Goal: Information Seeking & Learning: Check status

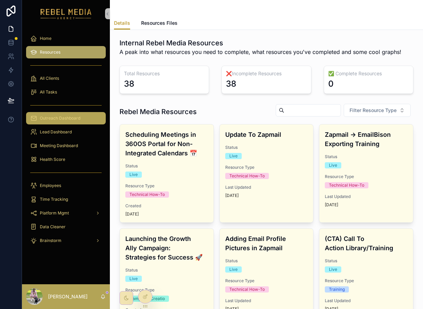
click at [85, 117] on div "Outreach Dashboard" at bounding box center [65, 118] width 71 height 11
click at [69, 117] on span "Outreach Dashboard" at bounding box center [60, 117] width 41 height 5
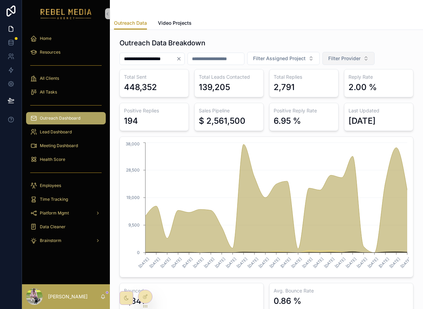
click at [369, 62] on button "Filter Provider" at bounding box center [349, 58] width 52 height 13
click at [356, 87] on div "Reachinbox" at bounding box center [360, 86] width 82 height 11
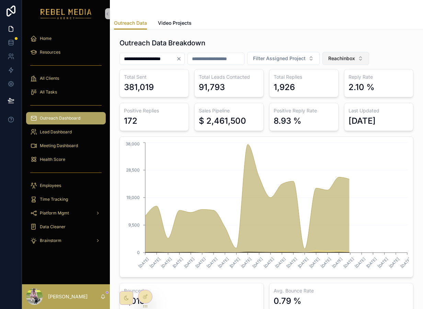
click at [368, 56] on button "Reachinbox" at bounding box center [346, 58] width 47 height 13
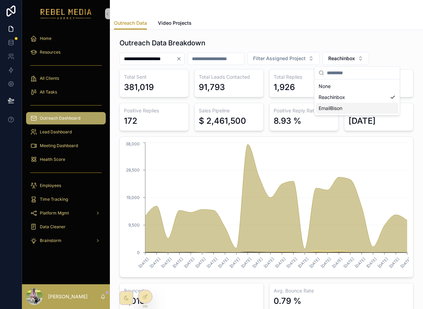
click at [357, 110] on div "EmailBison" at bounding box center [357, 108] width 82 height 11
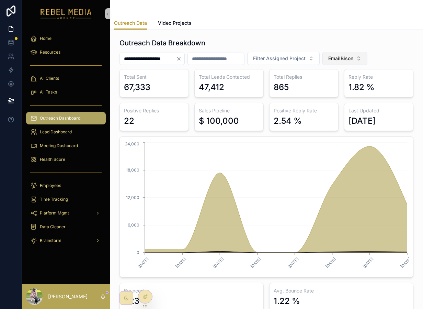
click at [354, 58] on span "EmailBison" at bounding box center [341, 58] width 25 height 7
click at [354, 57] on span "EmailBison" at bounding box center [341, 58] width 25 height 7
click at [351, 55] on span "EmailBison" at bounding box center [341, 58] width 25 height 7
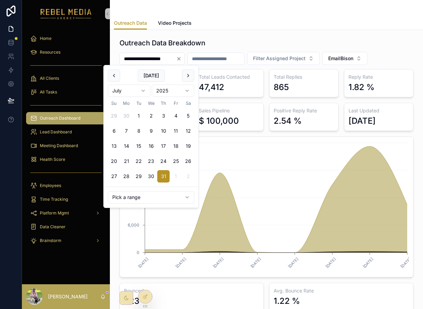
click at [172, 59] on input "**********" at bounding box center [148, 59] width 56 height 10
click at [166, 61] on input "**********" at bounding box center [148, 59] width 56 height 10
click at [233, 53] on div "scrollable content" at bounding box center [216, 59] width 57 height 12
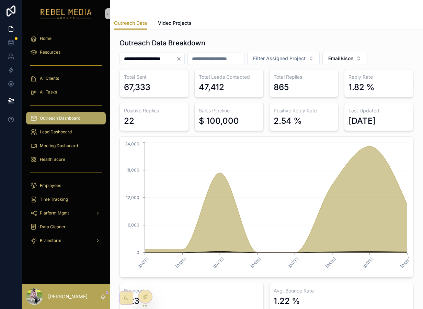
click at [233, 56] on input "scrollable content" at bounding box center [216, 59] width 56 height 10
click at [285, 61] on span "Filter Assigned Project" at bounding box center [279, 58] width 53 height 7
click at [294, 57] on span "Filter Assigned Project" at bounding box center [279, 58] width 53 height 7
click at [258, 35] on div "**********" at bounding box center [266, 174] width 302 height 278
click at [357, 54] on button "EmailBison" at bounding box center [345, 58] width 45 height 13
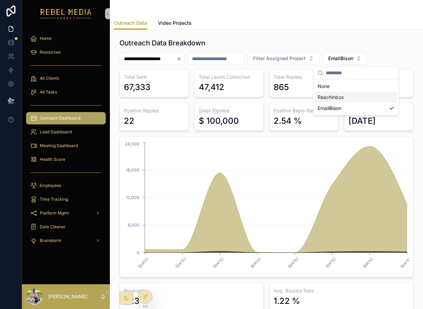
click at [362, 97] on div "Reachinbox" at bounding box center [356, 97] width 82 height 11
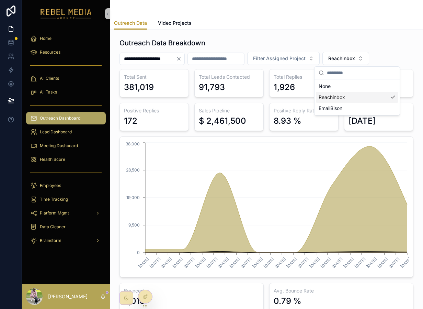
click at [362, 97] on div "Reachinbox" at bounding box center [357, 97] width 82 height 11
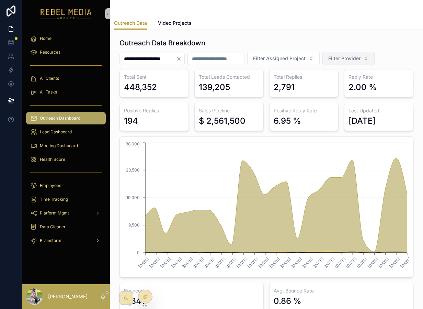
click at [360, 59] on span "Filter Provider" at bounding box center [345, 58] width 32 height 7
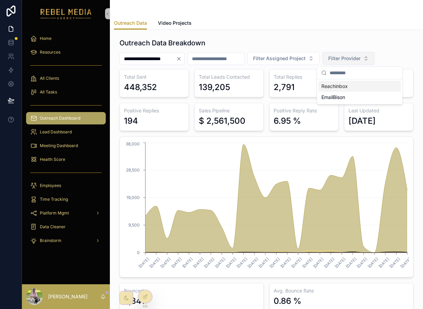
click at [360, 60] on span "Filter Provider" at bounding box center [345, 58] width 32 height 7
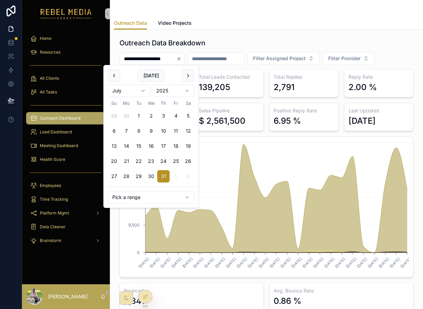
click at [163, 55] on input "**********" at bounding box center [148, 59] width 56 height 10
click at [215, 170] on icon "7/31/2025 8/1/2025 8/2/2025 8/4/2025 8/5/2025 8/6/2025 8/7/2025 8/8/2025 8/9/20…" at bounding box center [266, 207] width 285 height 132
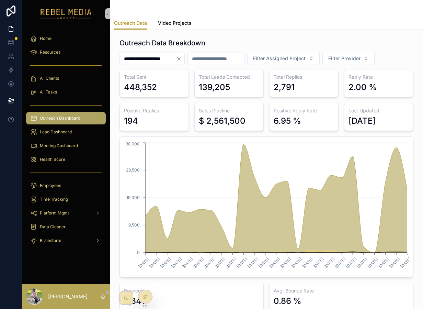
click at [172, 23] on span "Video Projects" at bounding box center [175, 23] width 34 height 7
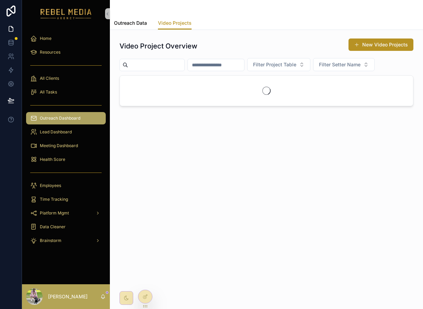
click at [144, 26] on span "Outreach Data" at bounding box center [130, 23] width 33 height 7
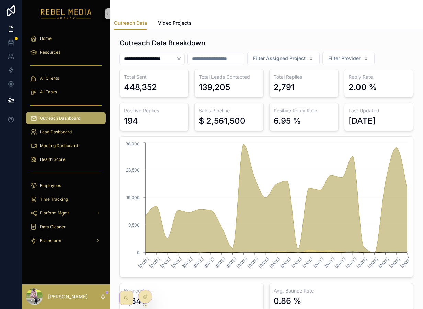
click at [182, 57] on icon "Clear" at bounding box center [178, 58] width 5 height 5
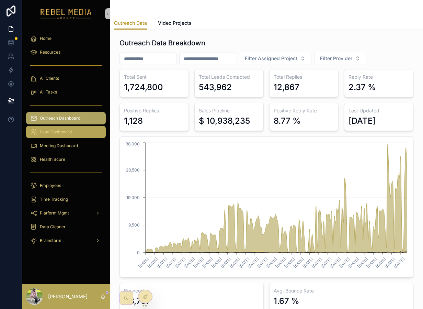
click at [72, 132] on div "Lead Dashboard" at bounding box center [65, 131] width 71 height 11
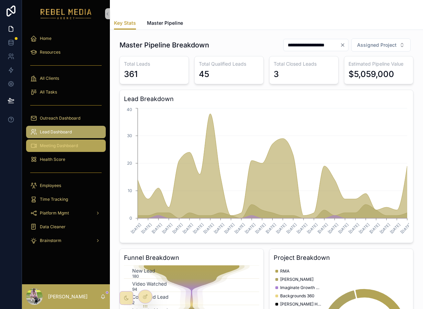
click at [71, 150] on div "Meeting Dashboard" at bounding box center [65, 145] width 71 height 11
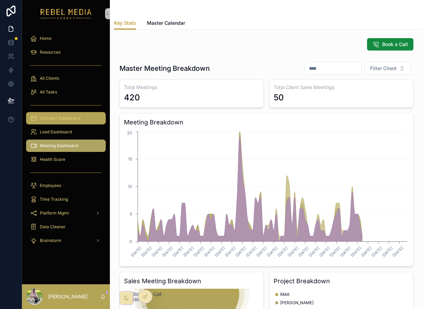
click at [72, 112] on link "Outreach Dashboard" at bounding box center [66, 118] width 80 height 12
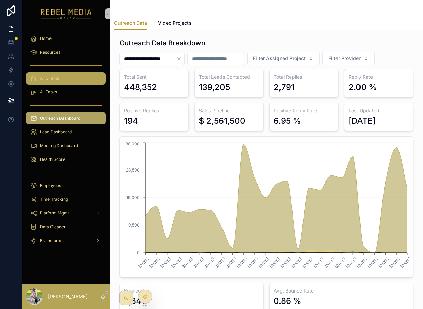
click at [66, 82] on div "All Clients" at bounding box center [65, 78] width 71 height 11
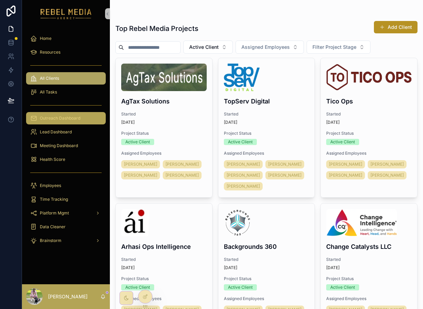
click at [75, 115] on div "Outreach Dashboard" at bounding box center [65, 118] width 71 height 11
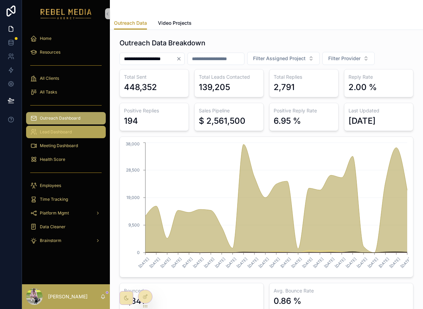
click at [77, 137] on div "Lead Dashboard" at bounding box center [65, 131] width 71 height 11
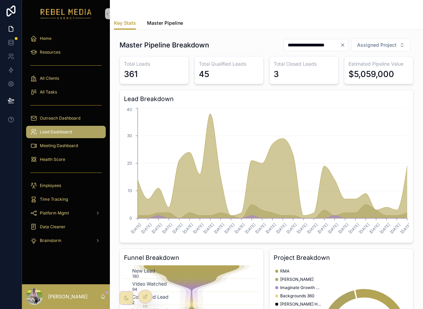
click at [158, 18] on link "Master Pipeline" at bounding box center [165, 24] width 36 height 14
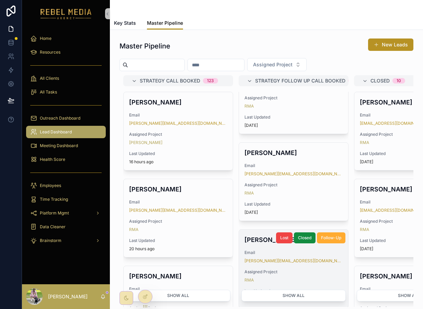
scroll to position [0, 479]
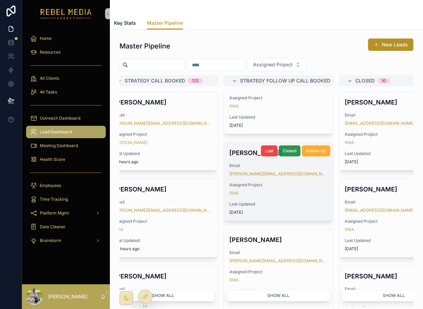
click at [290, 149] on span "Closed" at bounding box center [289, 150] width 13 height 5
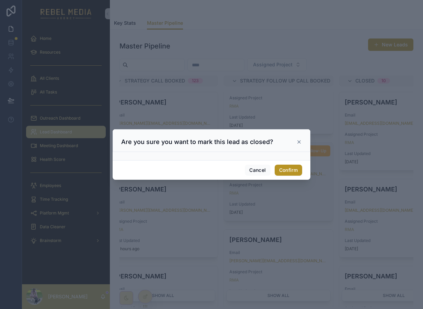
click at [287, 236] on div at bounding box center [211, 154] width 423 height 309
click at [289, 168] on button "Confirm" at bounding box center [288, 170] width 27 height 11
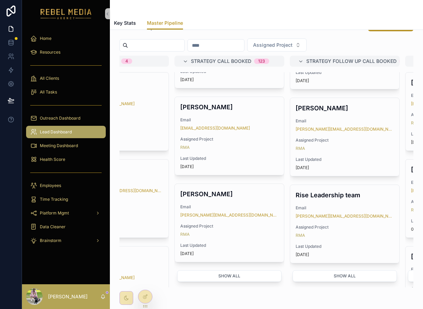
scroll to position [30, 0]
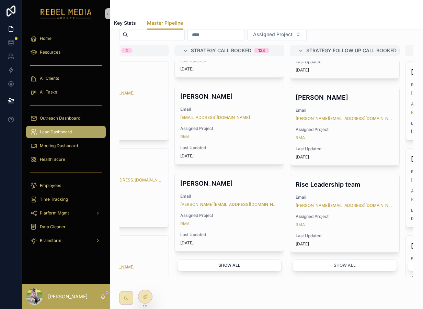
click at [246, 267] on button "Show all" at bounding box center [229, 266] width 104 height 12
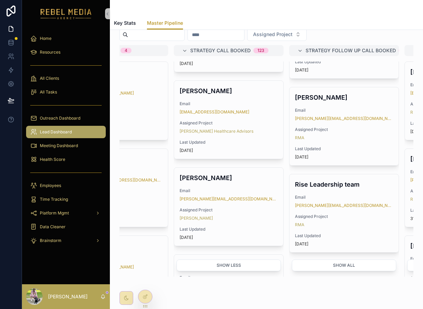
scroll to position [1568, 0]
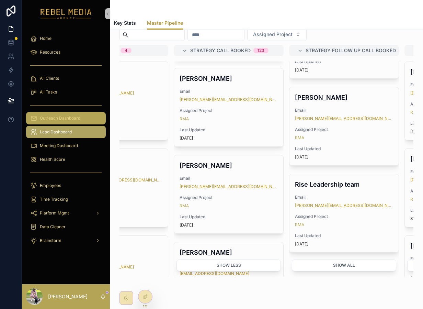
click at [79, 114] on div "Outreach Dashboard" at bounding box center [65, 118] width 71 height 11
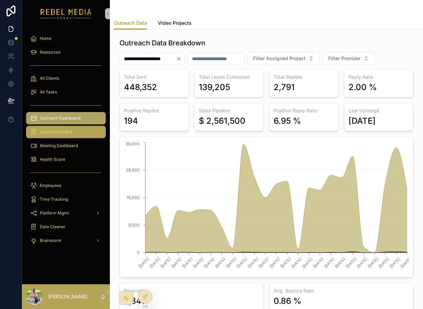
click at [76, 130] on div "Lead Dashboard" at bounding box center [65, 131] width 71 height 11
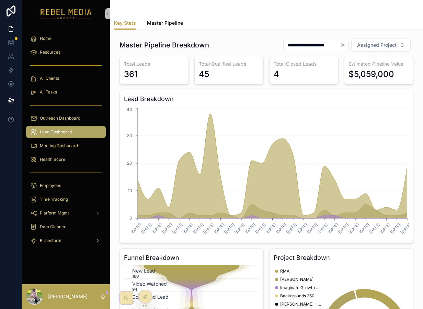
click at [177, 27] on link "Master Pipeline" at bounding box center [165, 24] width 36 height 14
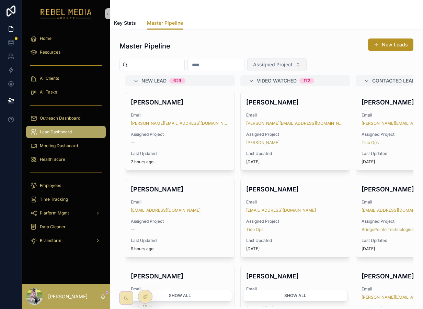
click at [287, 67] on span "Assigned Project" at bounding box center [273, 64] width 40 height 7
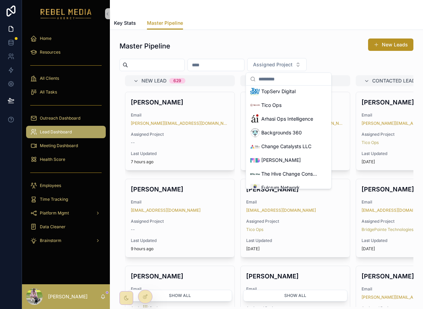
scroll to position [58, 0]
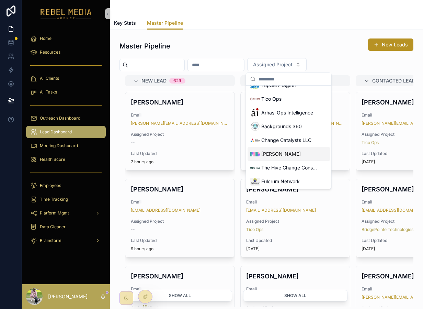
click at [287, 154] on span "[PERSON_NAME]" at bounding box center [282, 154] width 40 height 7
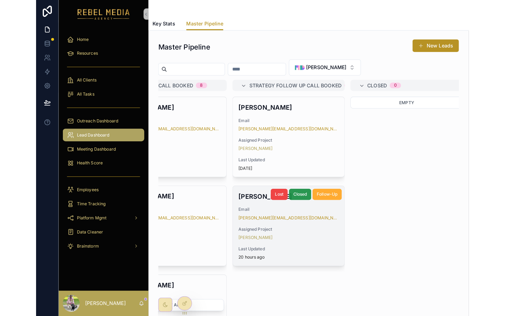
scroll to position [0, 519]
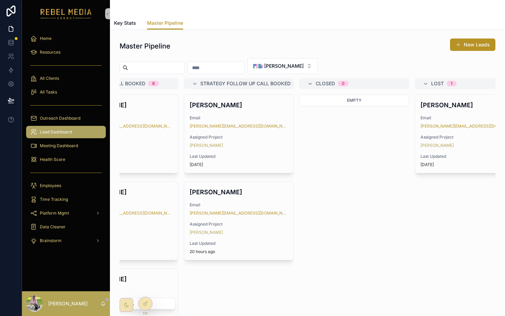
click at [275, 86] on span "Strategy Follow Up Call Booked" at bounding box center [245, 83] width 90 height 7
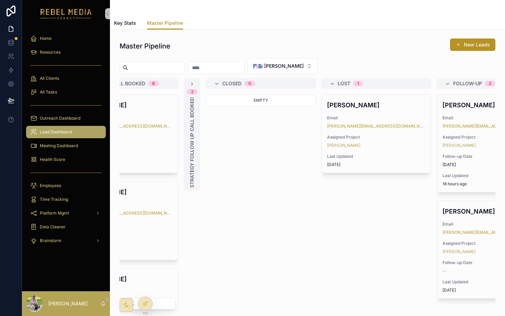
click at [196, 85] on div "2 Strategy Follow Up Call Booked" at bounding box center [192, 134] width 16 height 112
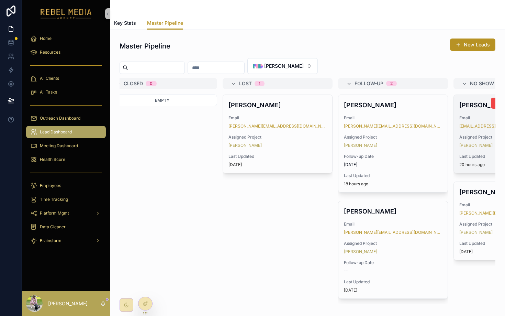
scroll to position [0, 706]
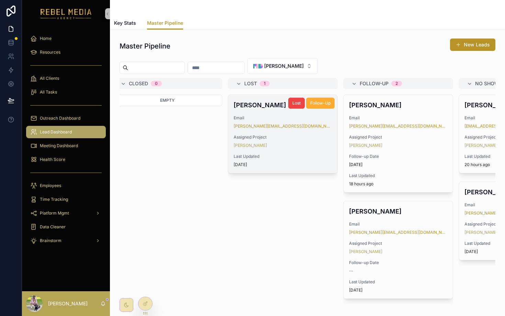
click at [320, 156] on span "Last Updated" at bounding box center [283, 156] width 98 height 5
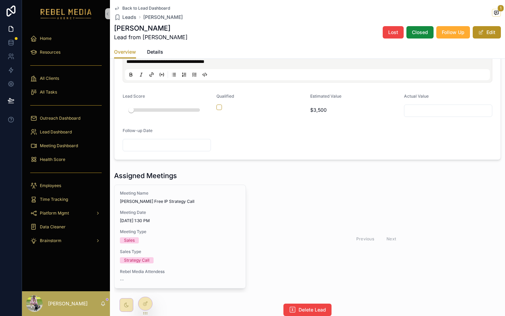
scroll to position [346, 0]
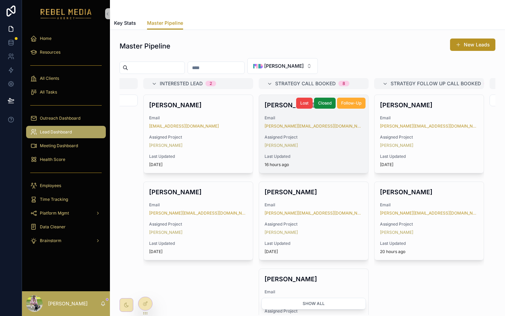
scroll to position [0, 329]
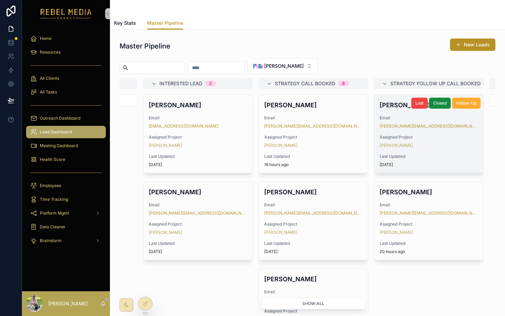
click at [423, 155] on span "Last Updated" at bounding box center [429, 156] width 98 height 5
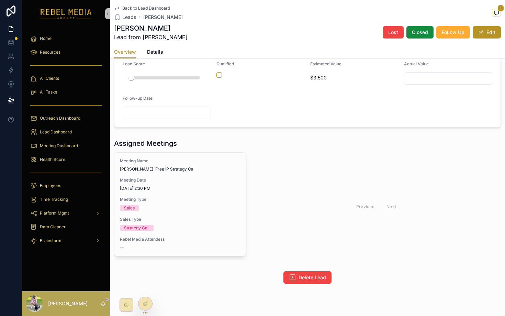
scroll to position [373, 0]
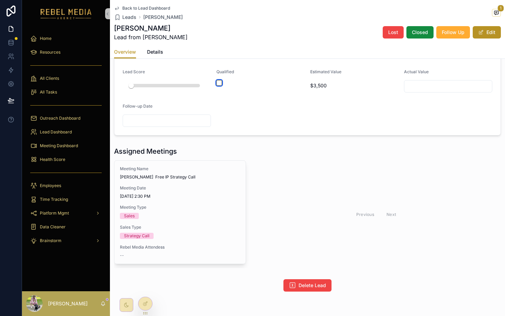
click at [219, 86] on button "scrollable content" at bounding box center [219, 82] width 5 height 5
drag, startPoint x: 132, startPoint y: 105, endPoint x: 295, endPoint y: 114, distance: 163.5
click at [295, 114] on form "**********" at bounding box center [307, 37] width 386 height 196
type button "on"
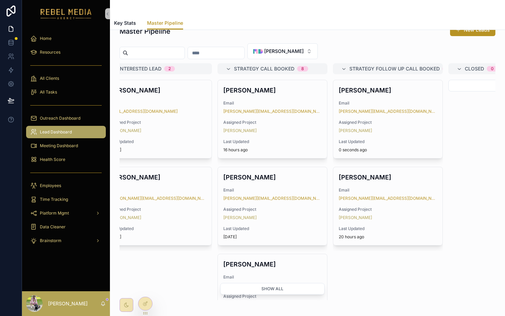
scroll to position [0, 384]
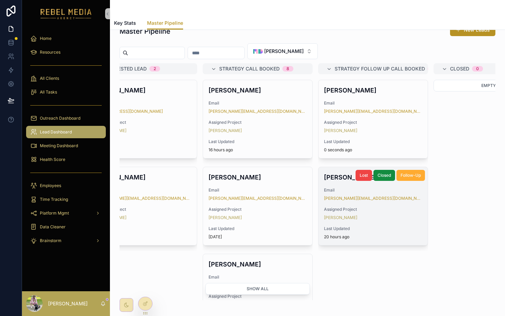
click at [382, 222] on div "Beth Padilla Email beth@conqueryourweek.com Assigned Project Melanie Deziel Las…" at bounding box center [373, 206] width 109 height 78
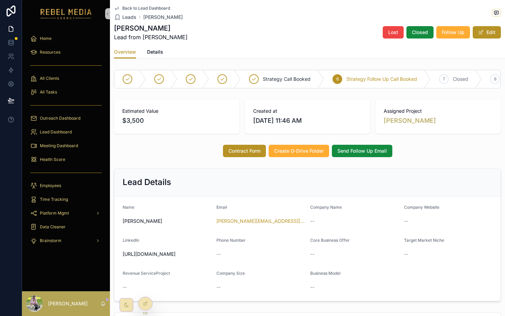
scroll to position [352, 0]
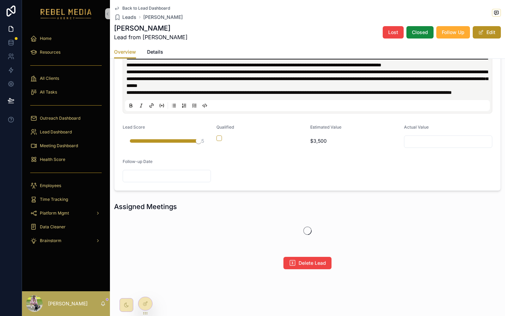
drag, startPoint x: 131, startPoint y: 138, endPoint x: 247, endPoint y: 144, distance: 116.0
click at [247, 144] on form "**********" at bounding box center [307, 89] width 386 height 203
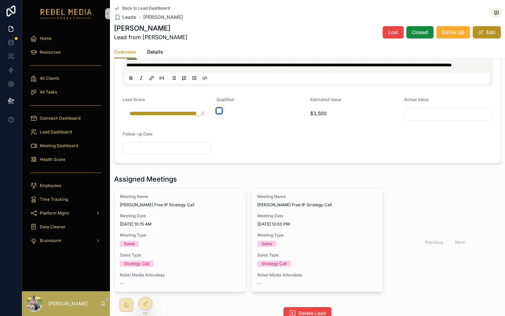
click at [222, 113] on button "scrollable content" at bounding box center [219, 110] width 5 height 5
type button "on"
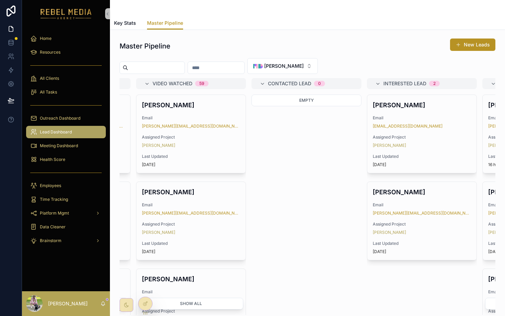
click at [59, 132] on span "Lead Dashboard" at bounding box center [56, 131] width 32 height 5
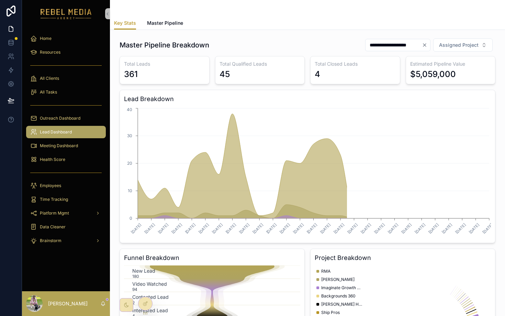
click at [62, 134] on span "Lead Dashboard" at bounding box center [56, 131] width 32 height 5
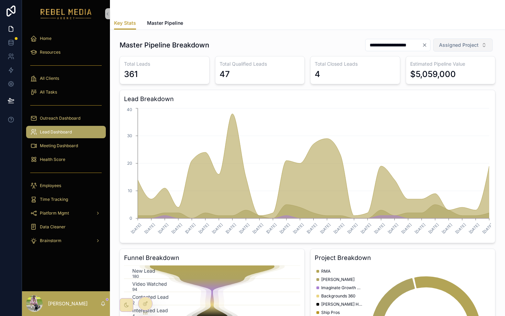
click at [447, 49] on button "Assigned Project" at bounding box center [462, 44] width 59 height 13
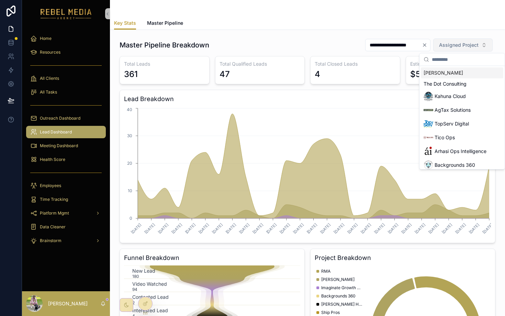
click at [447, 48] on button "Assigned Project" at bounding box center [462, 44] width 59 height 13
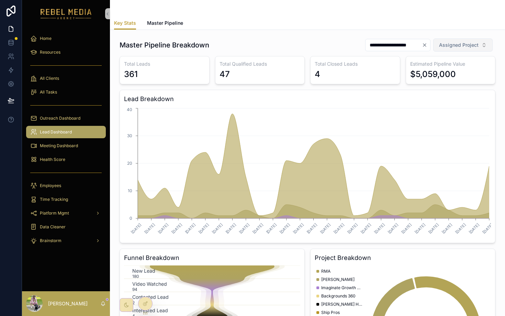
click at [447, 48] on button "Assigned Project" at bounding box center [462, 44] width 59 height 13
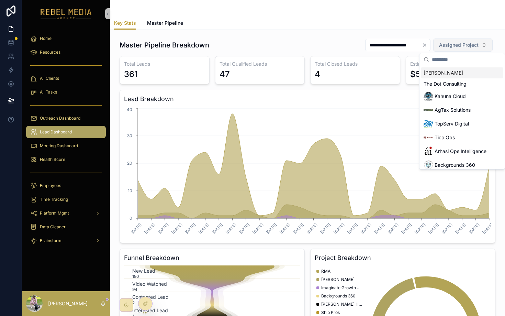
click at [447, 48] on button "Assigned Project" at bounding box center [462, 44] width 59 height 13
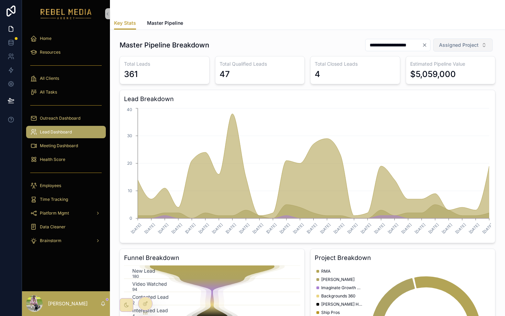
click at [447, 48] on button "Assigned Project" at bounding box center [462, 44] width 59 height 13
click at [349, 55] on div "**********" at bounding box center [308, 220] width 376 height 364
click at [80, 146] on div "Meeting Dashboard" at bounding box center [65, 145] width 71 height 11
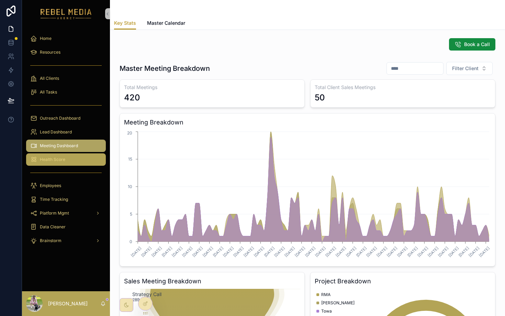
click at [70, 160] on div "Health Score" at bounding box center [65, 159] width 71 height 11
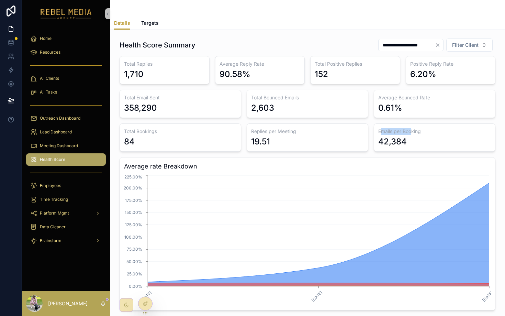
drag, startPoint x: 411, startPoint y: 134, endPoint x: 382, endPoint y: 134, distance: 28.9
click at [382, 134] on h3 "Emails per Booking" at bounding box center [434, 131] width 113 height 7
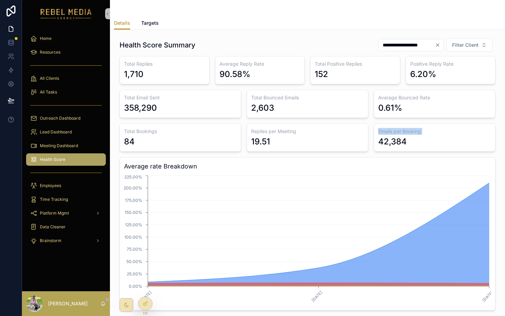
click at [382, 134] on h3 "Emails per Booking" at bounding box center [434, 131] width 113 height 7
click at [410, 134] on h3 "Emails per Booking" at bounding box center [434, 131] width 113 height 7
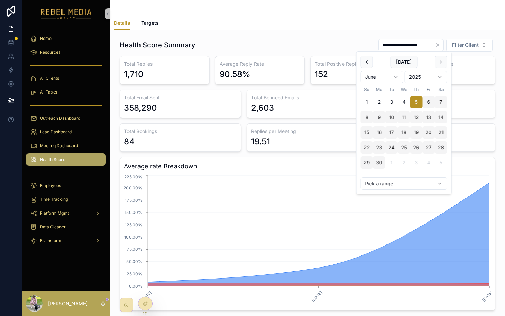
click at [421, 44] on input "**********" at bounding box center [407, 45] width 56 height 10
click at [452, 45] on span "Filter Client" at bounding box center [465, 45] width 26 height 7
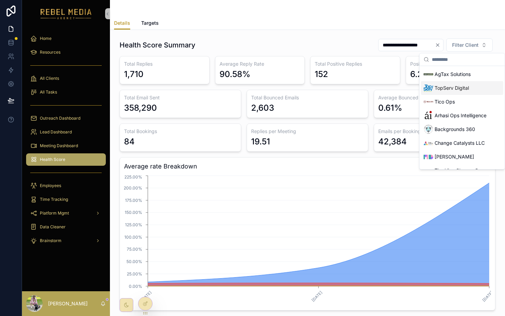
click at [451, 86] on span "TopServ Digital" at bounding box center [452, 88] width 34 height 7
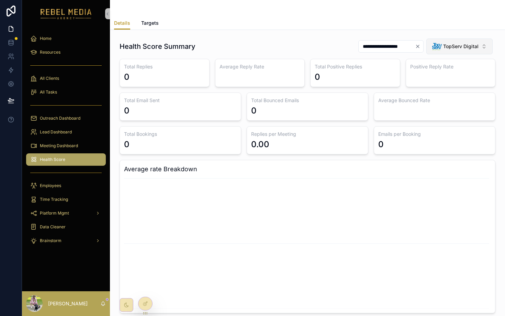
click at [449, 45] on span "TopServ Digital" at bounding box center [460, 46] width 35 height 7
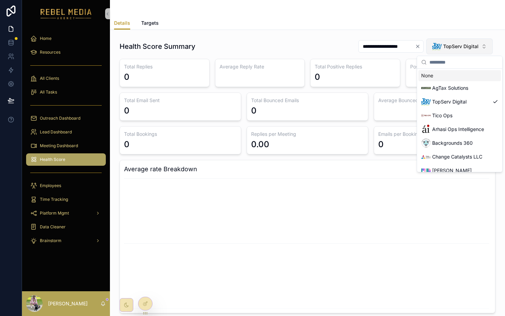
click at [449, 45] on span "TopServ Digital" at bounding box center [460, 46] width 35 height 7
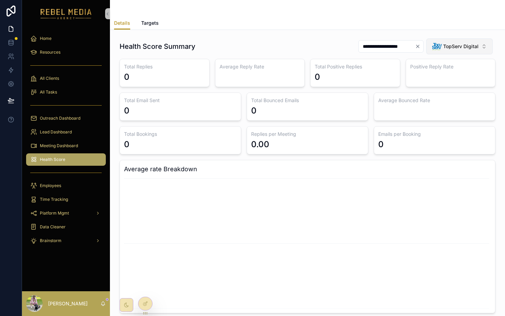
click at [449, 46] on span "TopServ Digital" at bounding box center [460, 46] width 35 height 7
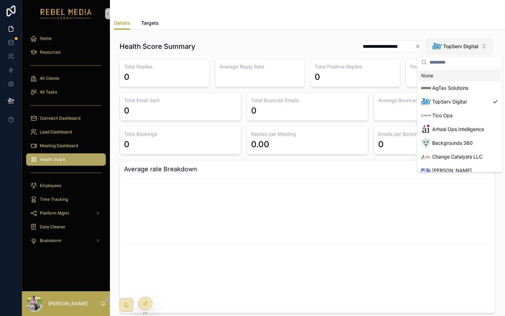
click at [449, 46] on span "TopServ Digital" at bounding box center [460, 46] width 35 height 7
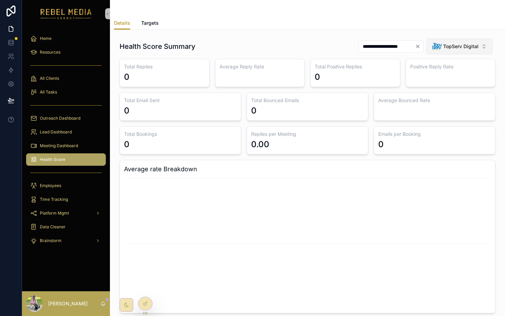
click at [449, 46] on span "TopServ Digital" at bounding box center [460, 46] width 35 height 7
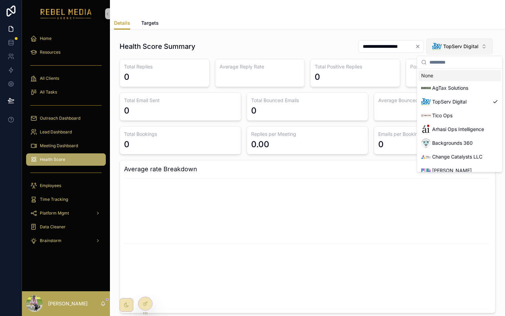
click at [449, 46] on span "TopServ Digital" at bounding box center [460, 46] width 35 height 7
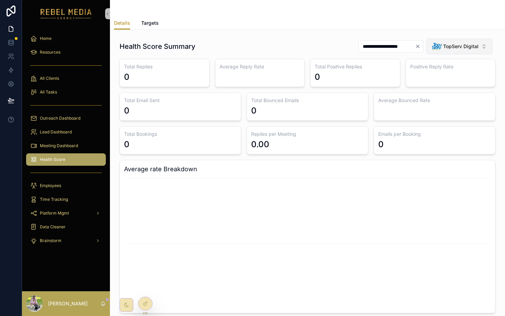
click at [449, 46] on span "TopServ Digital" at bounding box center [460, 46] width 35 height 7
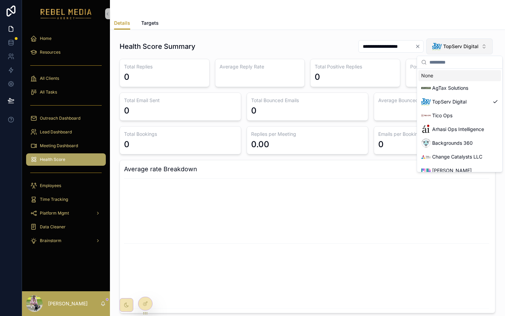
click at [449, 46] on span "TopServ Digital" at bounding box center [460, 46] width 35 height 7
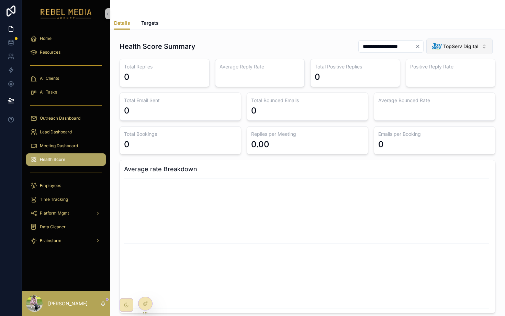
click at [449, 46] on span "TopServ Digital" at bounding box center [460, 46] width 35 height 7
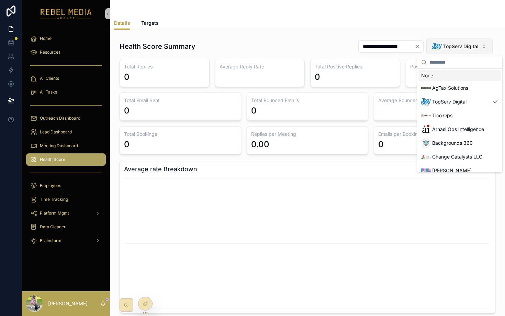
click at [449, 46] on span "TopServ Digital" at bounding box center [460, 46] width 35 height 7
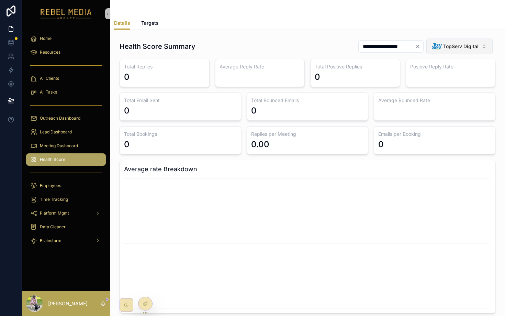
click at [449, 46] on span "TopServ Digital" at bounding box center [460, 46] width 35 height 7
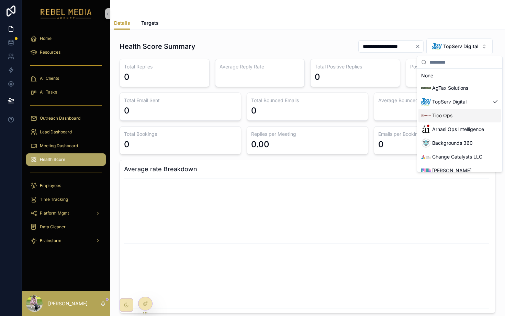
click at [447, 117] on span "Tico Ops" at bounding box center [442, 115] width 20 height 7
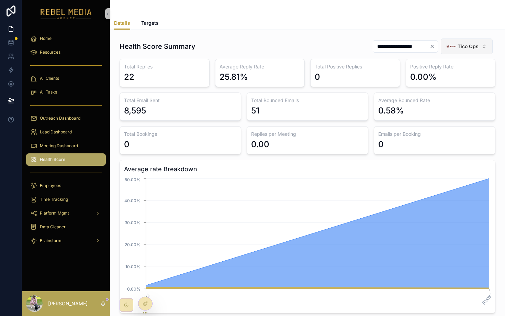
click at [464, 42] on div "Tico Ops" at bounding box center [463, 47] width 32 height 10
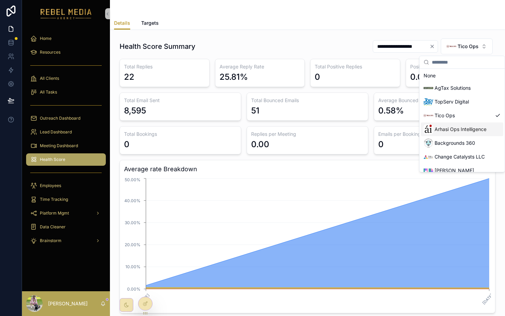
click at [471, 127] on span "Arhasi Ops Intelligence" at bounding box center [461, 129] width 52 height 7
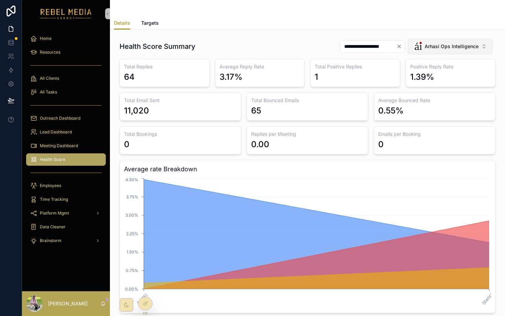
click at [452, 50] on div "Arhasi Ops Intelligence" at bounding box center [446, 47] width 65 height 10
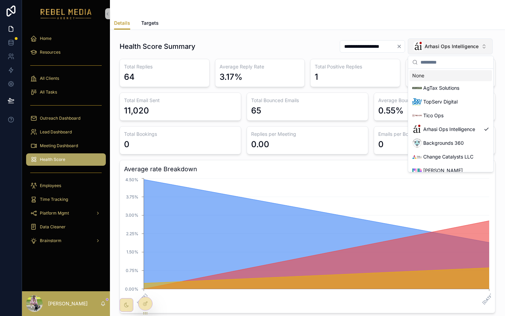
click at [452, 50] on div "Arhasi Ops Intelligence" at bounding box center [446, 47] width 65 height 10
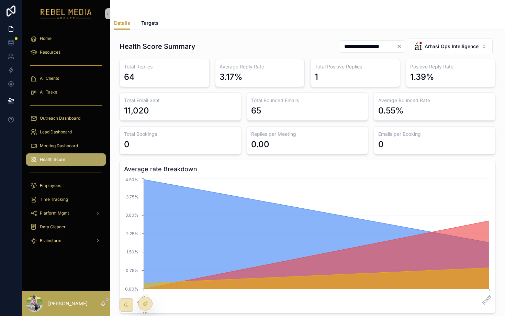
drag, startPoint x: 452, startPoint y: 50, endPoint x: 454, endPoint y: 56, distance: 6.1
click at [454, 56] on div "**********" at bounding box center [308, 175] width 376 height 275
click at [445, 54] on div "**********" at bounding box center [414, 46] width 161 height 16
click at [437, 54] on div "**********" at bounding box center [414, 46] width 161 height 16
click at [431, 51] on button "Arhasi Ops Intelligence" at bounding box center [450, 46] width 85 height 16
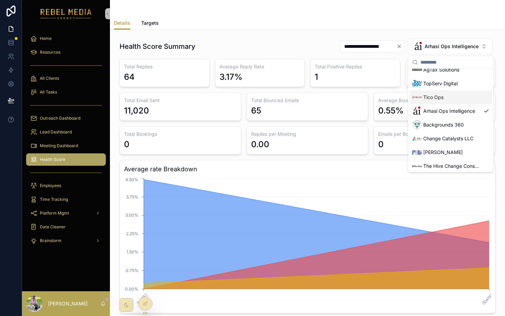
scroll to position [23, 0]
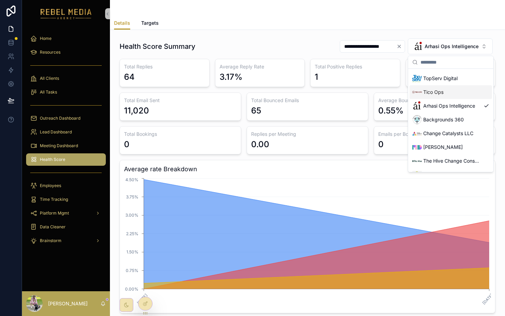
click at [435, 122] on span "Backgrounds 360" at bounding box center [443, 119] width 41 height 7
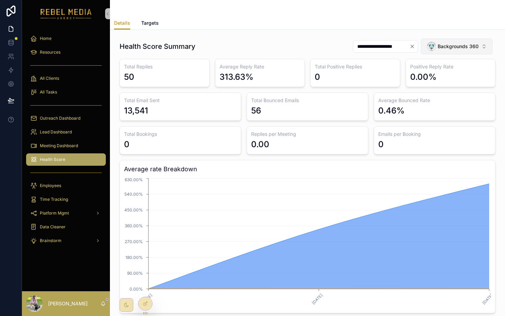
click at [451, 54] on button "Backgrounds 360" at bounding box center [457, 46] width 72 height 16
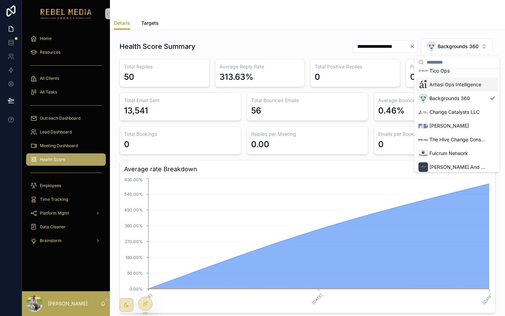
scroll to position [46, 0]
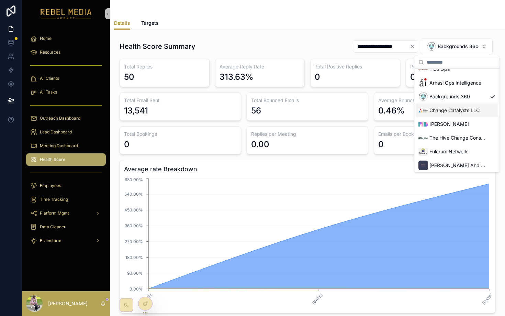
click at [447, 113] on span "Change Catalysts LLC" at bounding box center [455, 110] width 50 height 7
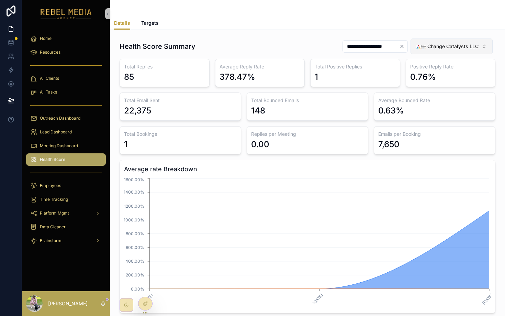
click at [451, 48] on span "Change Catalysts LLC" at bounding box center [453, 46] width 51 height 7
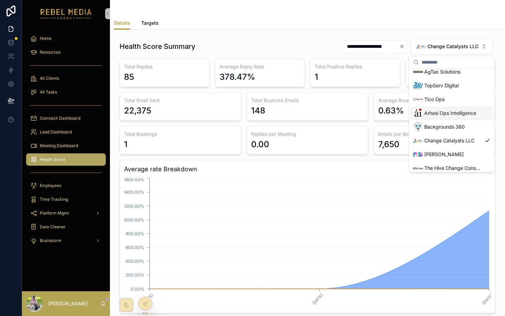
scroll to position [20, 0]
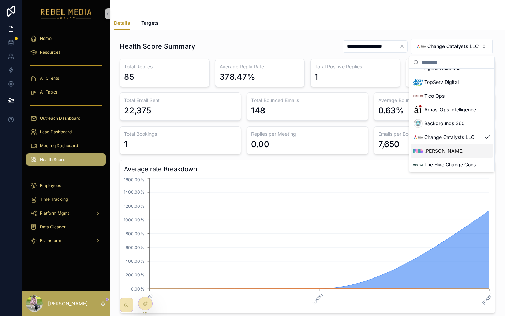
click at [434, 153] on span "[PERSON_NAME]" at bounding box center [445, 150] width 40 height 7
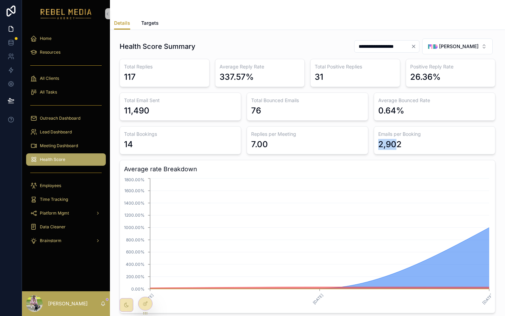
drag, startPoint x: 399, startPoint y: 147, endPoint x: 376, endPoint y: 146, distance: 23.0
click at [376, 146] on div "Emails per Booking 2,902" at bounding box center [435, 140] width 122 height 28
click at [445, 47] on div "[PERSON_NAME]" at bounding box center [453, 47] width 51 height 10
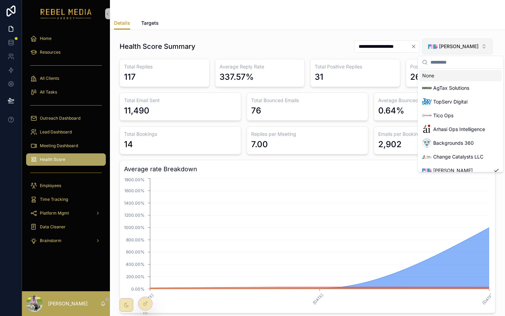
click at [445, 46] on div "[PERSON_NAME]" at bounding box center [453, 47] width 51 height 10
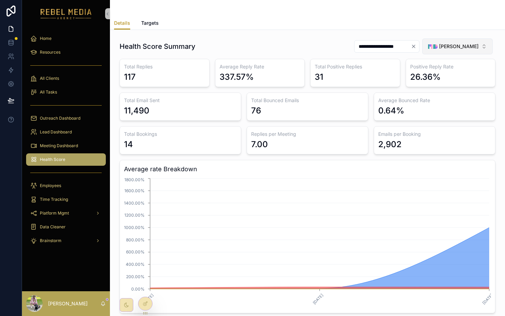
click at [445, 48] on div "[PERSON_NAME]" at bounding box center [453, 47] width 51 height 10
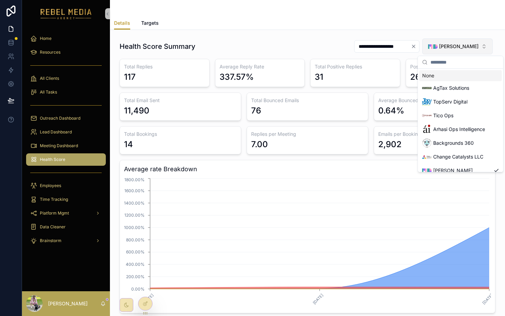
click at [445, 48] on div "[PERSON_NAME]" at bounding box center [453, 47] width 51 height 10
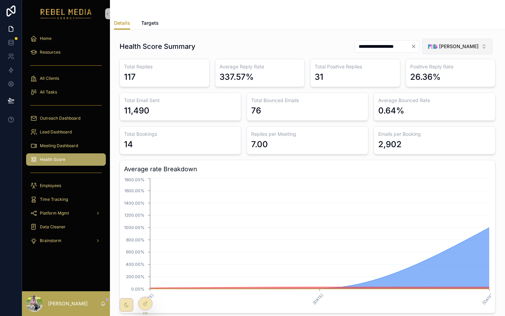
click at [445, 48] on div "[PERSON_NAME]" at bounding box center [453, 47] width 51 height 10
click at [396, 139] on div "2,902" at bounding box center [389, 144] width 23 height 11
click at [465, 51] on div "[PERSON_NAME]" at bounding box center [453, 47] width 51 height 10
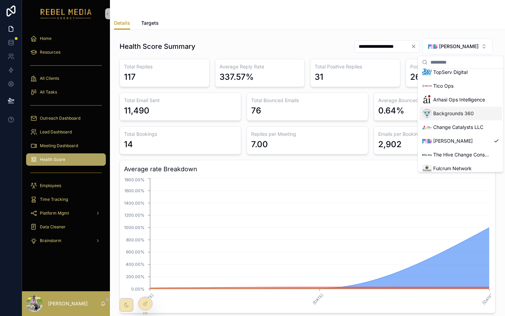
scroll to position [42, 0]
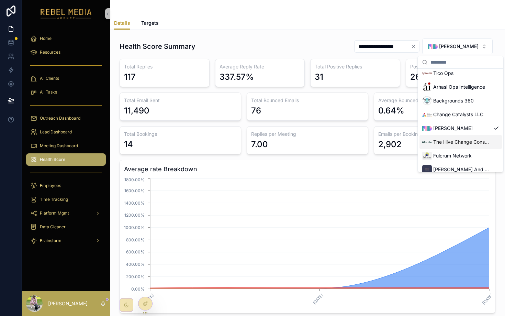
click at [448, 140] on span "The Hive Change Consultancy Ltd" at bounding box center [462, 142] width 58 height 7
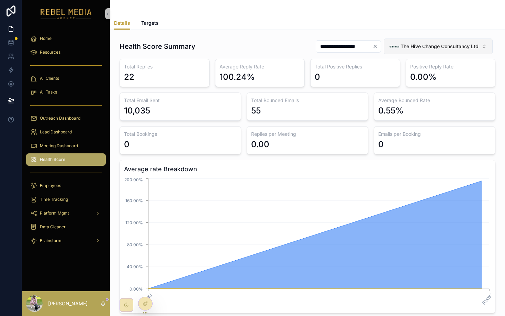
click at [453, 41] on button "The Hive Change Consultancy Ltd" at bounding box center [438, 46] width 109 height 16
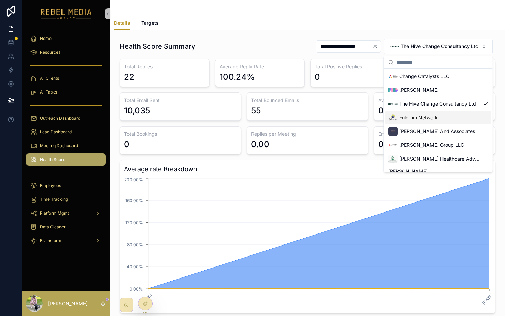
scroll to position [86, 0]
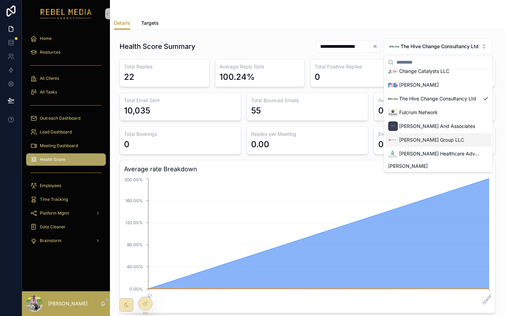
click at [439, 138] on span "[PERSON_NAME] Group LLC" at bounding box center [431, 139] width 65 height 7
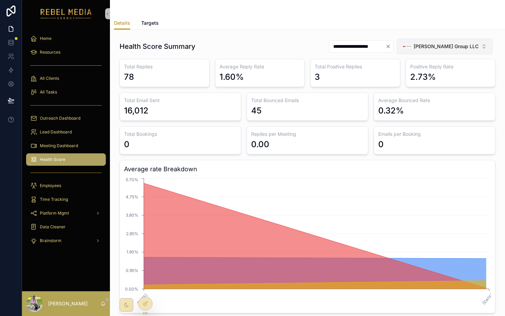
click at [431, 49] on span "[PERSON_NAME] Group LLC" at bounding box center [446, 46] width 65 height 7
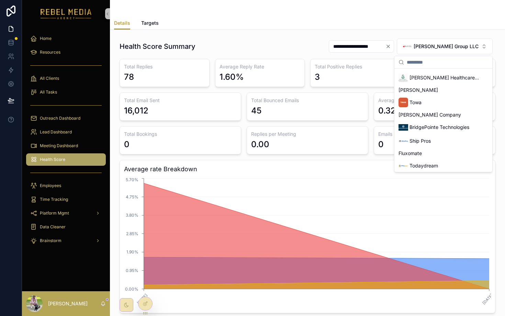
scroll to position [163, 0]
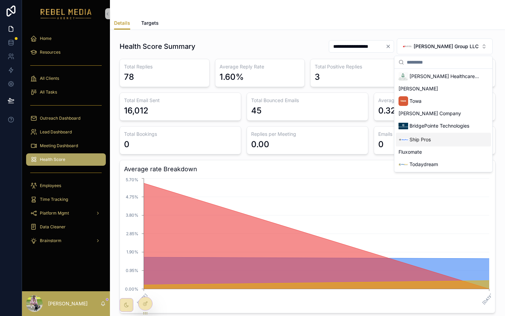
click at [434, 136] on div "Ship Pros" at bounding box center [443, 140] width 95 height 14
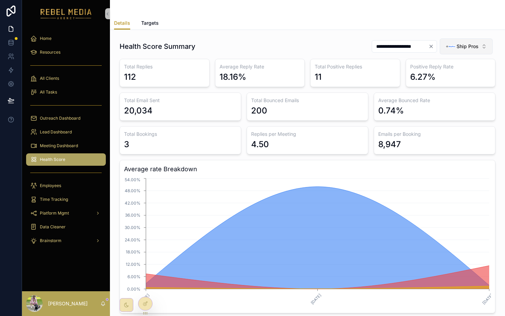
click at [456, 48] on div "Ship Pros" at bounding box center [462, 47] width 33 height 10
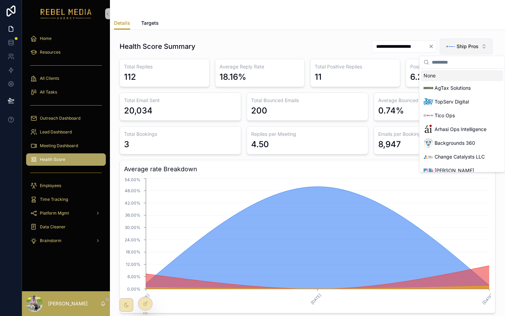
click at [456, 48] on div "Ship Pros" at bounding box center [462, 47] width 33 height 10
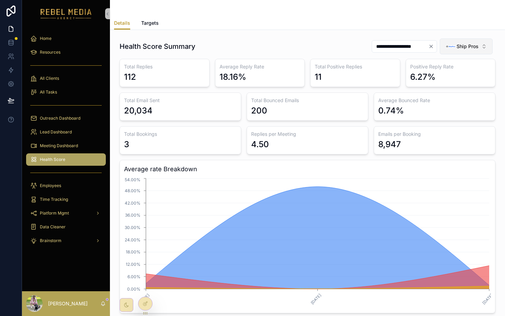
click at [457, 49] on span "Ship Pros" at bounding box center [468, 46] width 22 height 7
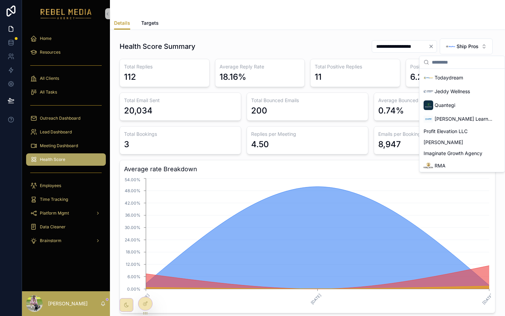
scroll to position [252, 0]
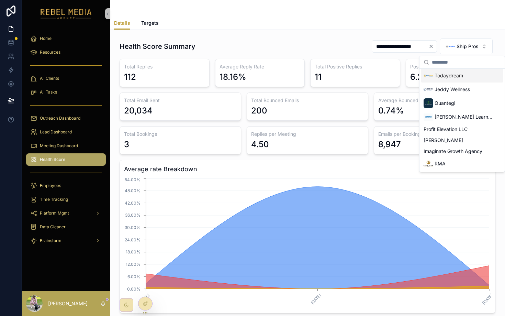
click at [459, 82] on div "Todaydream" at bounding box center [462, 76] width 82 height 14
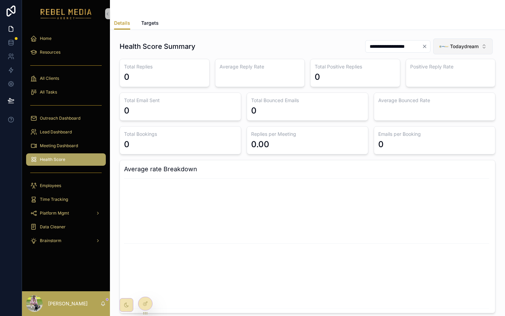
click at [455, 52] on button "Todaydream" at bounding box center [462, 46] width 59 height 16
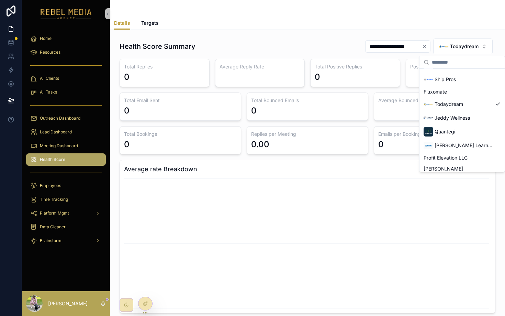
scroll to position [252, 0]
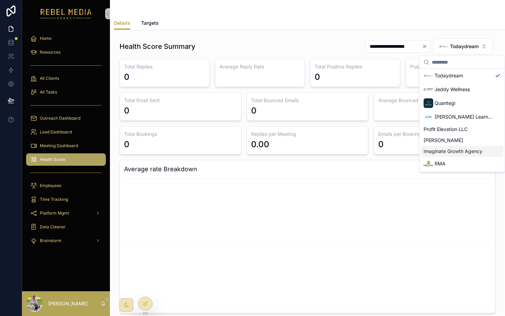
click at [458, 148] on span "Imaginate Growth Agency" at bounding box center [453, 151] width 59 height 7
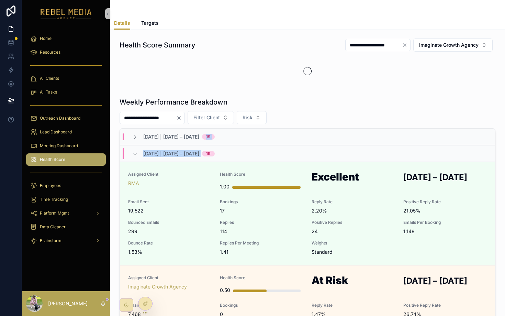
drag, startPoint x: 458, startPoint y: 148, endPoint x: 463, endPoint y: 126, distance: 21.8
click at [463, 126] on div "**********" at bounding box center [308, 231] width 376 height 268
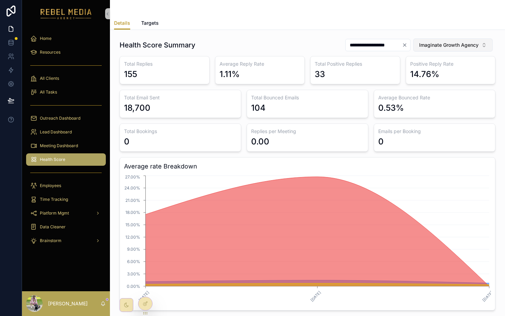
click at [442, 45] on span "Imaginate Growth Agency" at bounding box center [448, 45] width 59 height 7
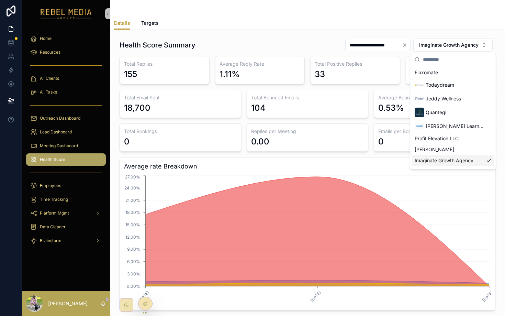
scroll to position [252, 0]
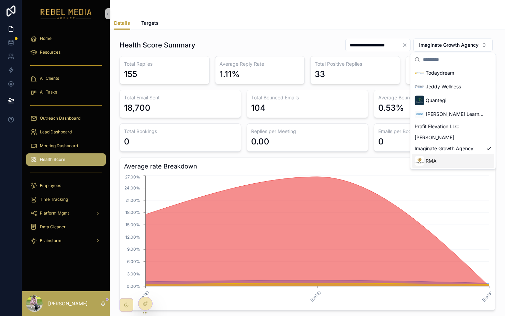
click at [439, 164] on div "RMA" at bounding box center [453, 161] width 82 height 14
